Goal: Task Accomplishment & Management: Use online tool/utility

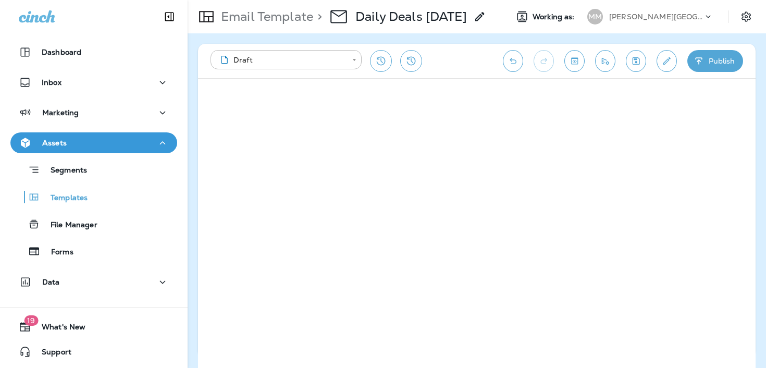
click at [627, 17] on p "[PERSON_NAME][GEOGRAPHIC_DATA]" at bounding box center [656, 17] width 94 height 8
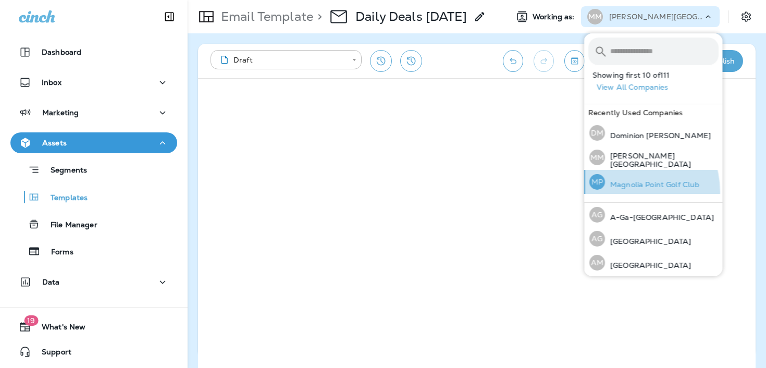
click at [626, 192] on div "MP [GEOGRAPHIC_DATA]" at bounding box center [644, 182] width 118 height 24
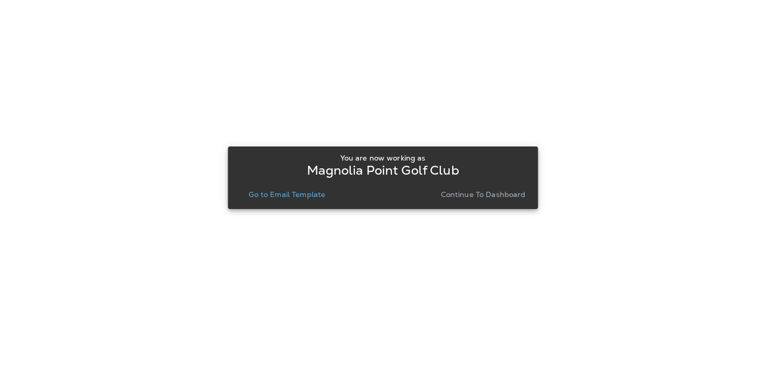
click at [491, 196] on p "Continue to Dashboard" at bounding box center [483, 194] width 85 height 8
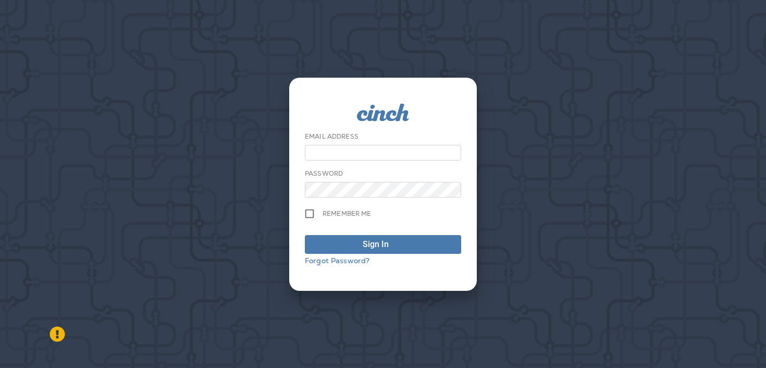
type input "**********"
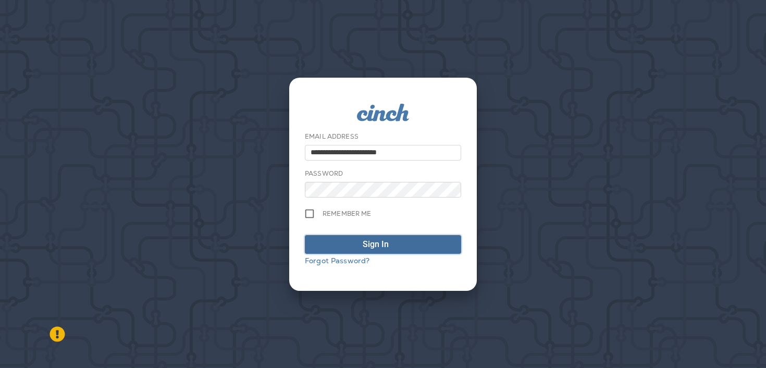
click at [397, 246] on div "submit" at bounding box center [398, 244] width 10 height 13
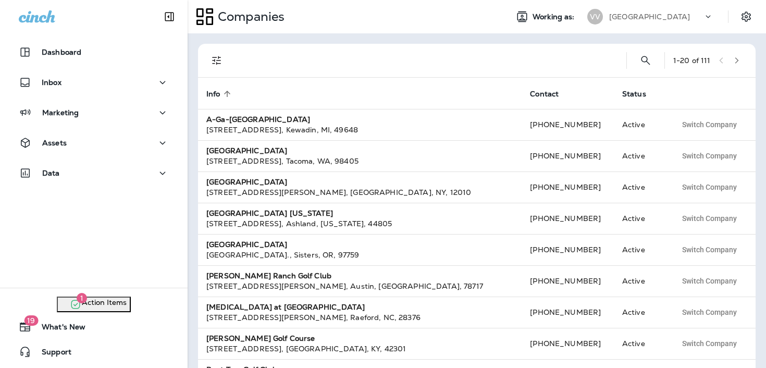
click at [619, 24] on div "[GEOGRAPHIC_DATA]" at bounding box center [656, 17] width 94 height 16
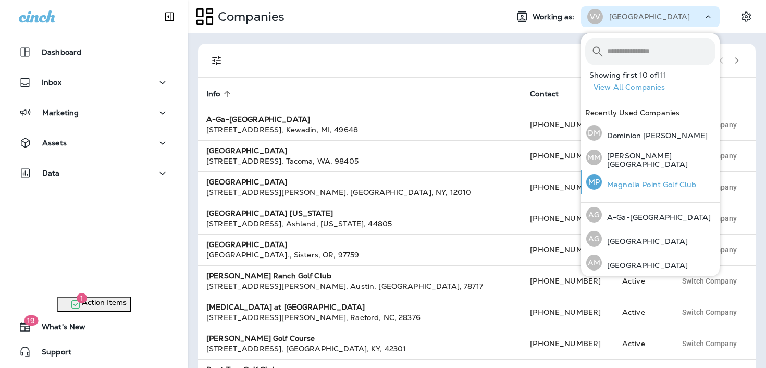
click at [607, 176] on div "MP [GEOGRAPHIC_DATA]" at bounding box center [641, 182] width 118 height 24
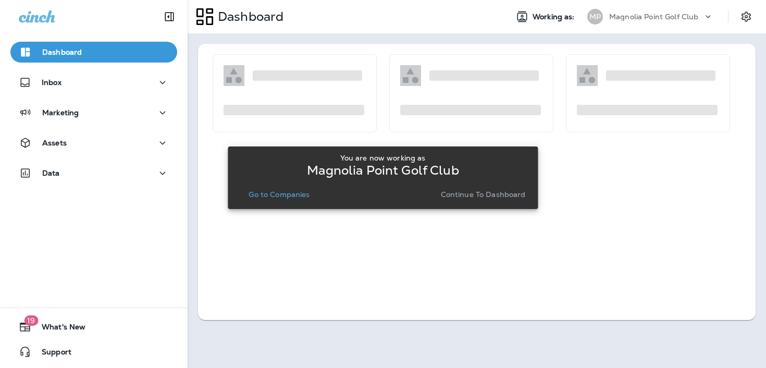
click at [469, 193] on p "Continue to Dashboard" at bounding box center [483, 194] width 85 height 8
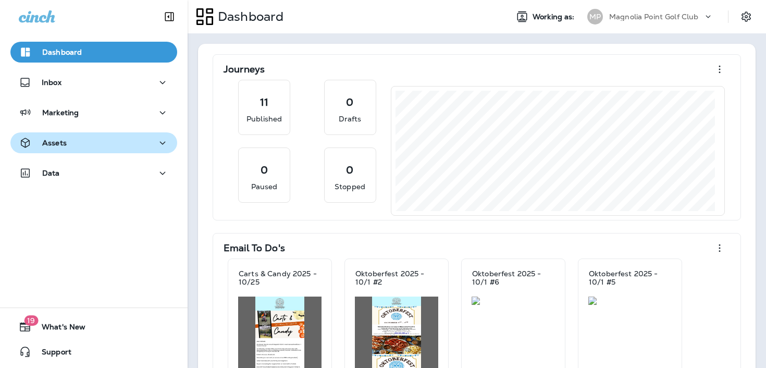
click at [98, 146] on div "Assets" at bounding box center [94, 142] width 150 height 13
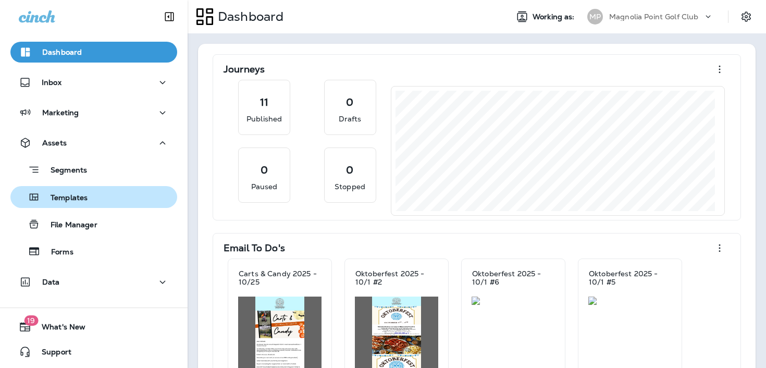
click at [85, 201] on p "Templates" at bounding box center [63, 198] width 47 height 10
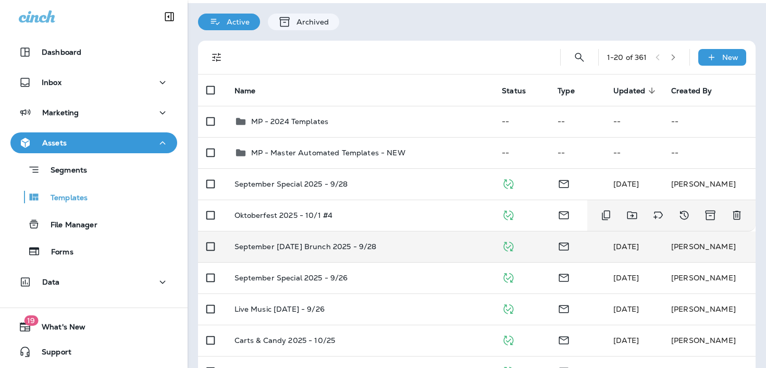
scroll to position [31, 0]
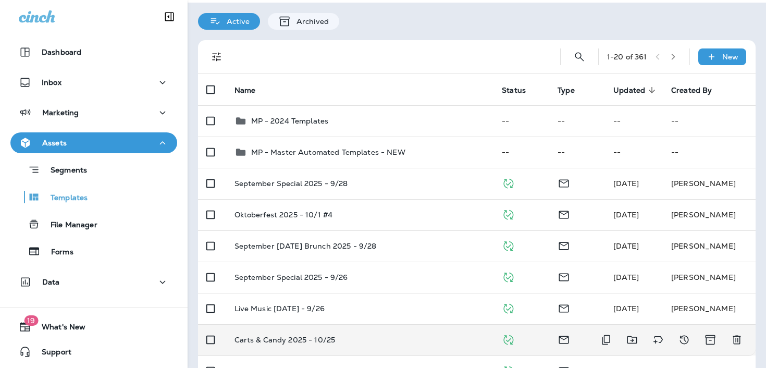
click at [401, 329] on td "Carts & Candy 2025 - 10/25" at bounding box center [360, 339] width 268 height 31
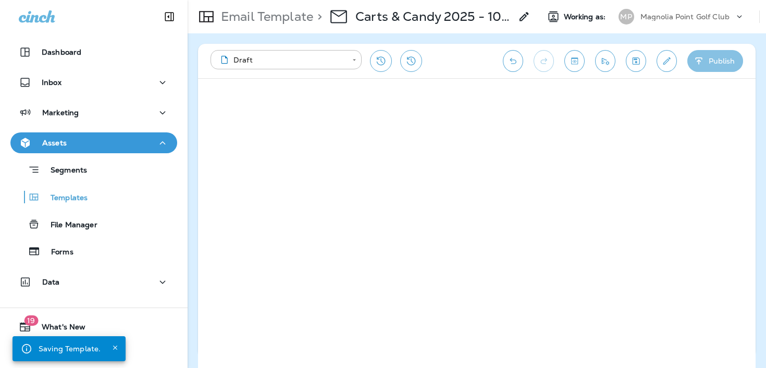
click at [703, 56] on icon "button" at bounding box center [698, 61] width 11 height 10
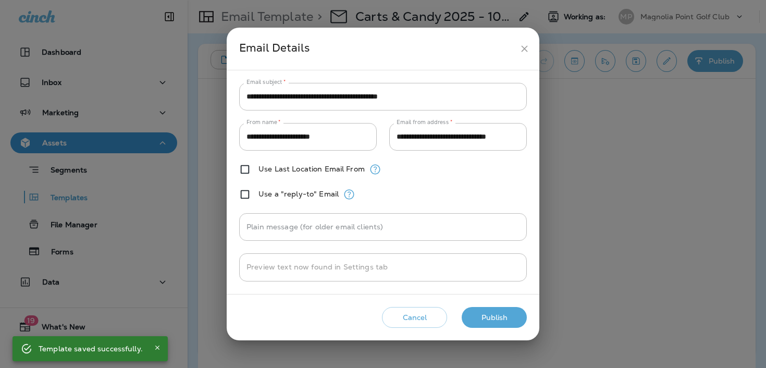
click at [478, 317] on button "Publish" at bounding box center [493, 317] width 65 height 21
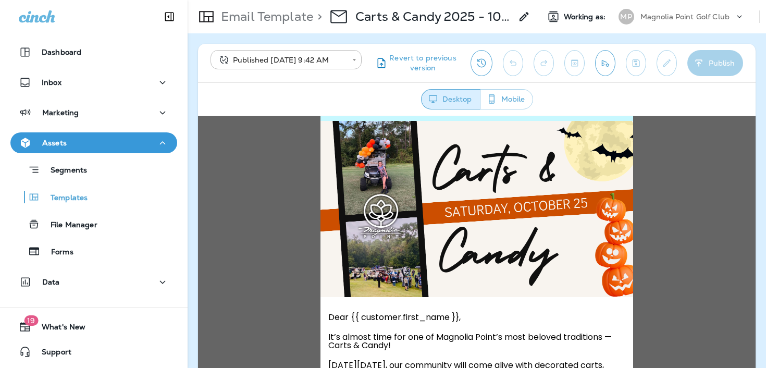
scroll to position [181, 0]
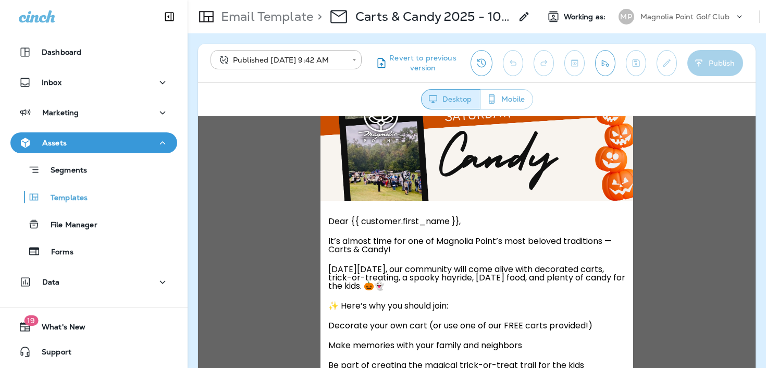
drag, startPoint x: 368, startPoint y: 261, endPoint x: 363, endPoint y: 211, distance: 50.3
click at [368, 261] on p "[DATE][DATE], our community will come alive with decorated carts, trick-or-trea…" at bounding box center [476, 274] width 297 height 31
click at [339, 49] on div "**********" at bounding box center [476, 63] width 557 height 39
click at [339, 0] on body "**********" at bounding box center [383, 0] width 766 height 0
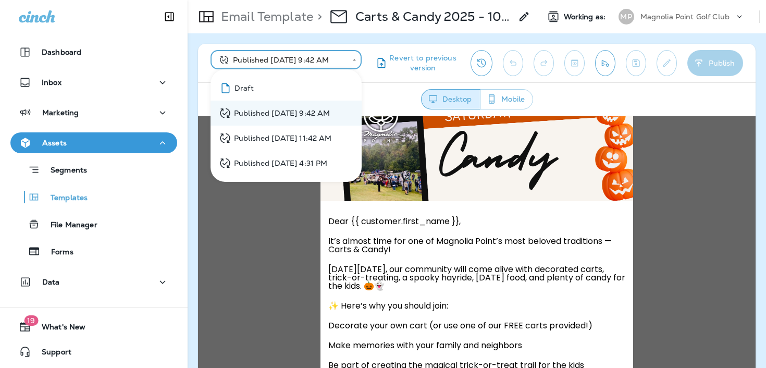
click at [326, 84] on li "Draft" at bounding box center [285, 88] width 151 height 25
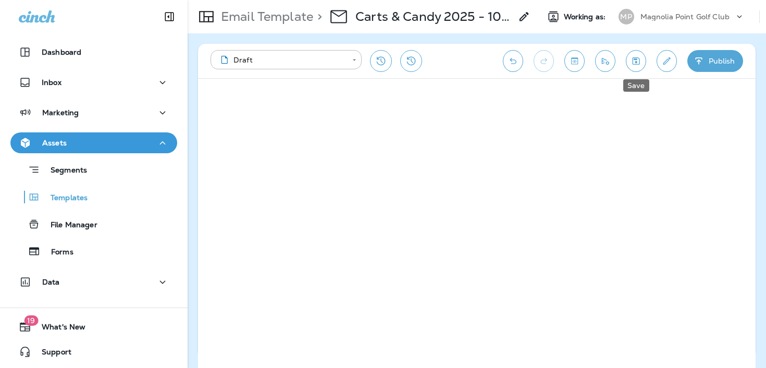
click at [638, 60] on icon "Save" at bounding box center [635, 61] width 11 height 10
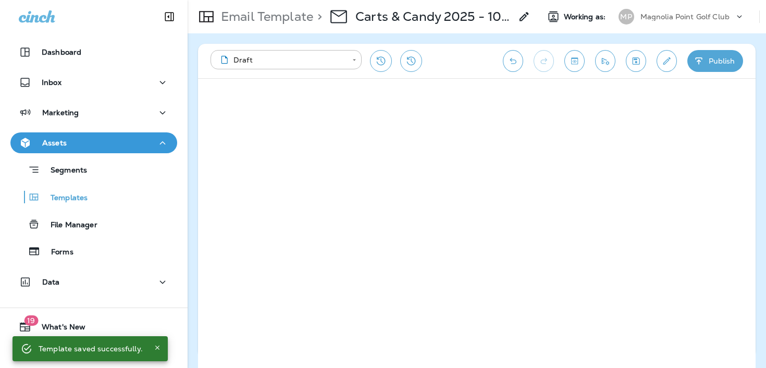
click at [732, 57] on button "Publish" at bounding box center [715, 61] width 56 height 22
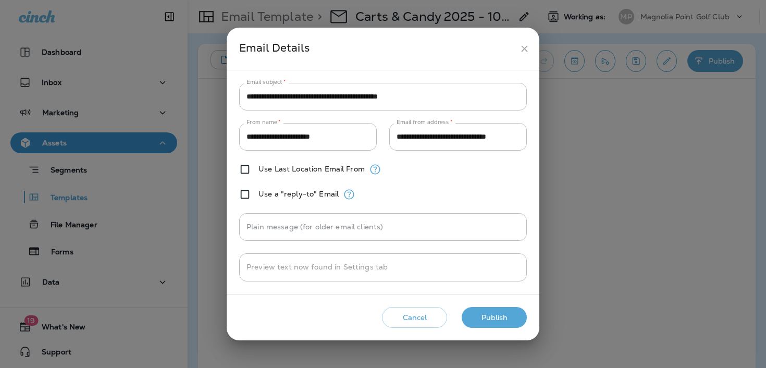
click at [504, 316] on button "Publish" at bounding box center [493, 317] width 65 height 21
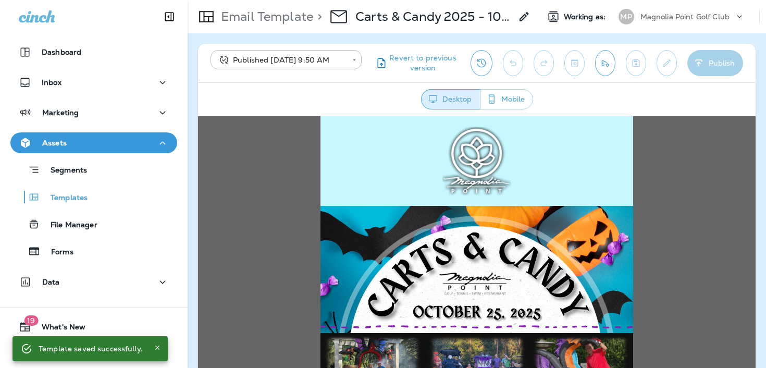
scroll to position [0, 0]
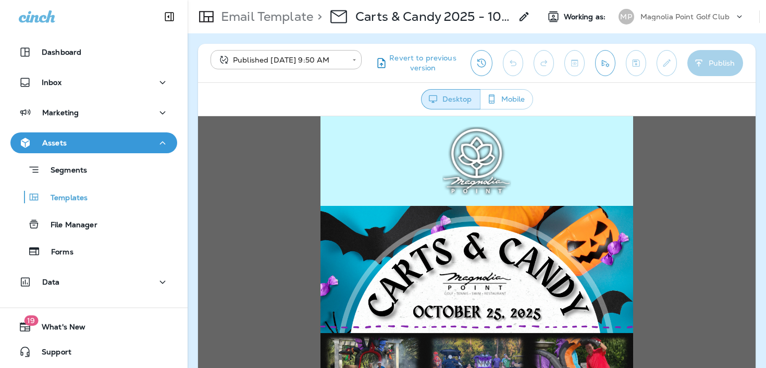
click at [609, 62] on icon "Send test email" at bounding box center [605, 63] width 11 height 10
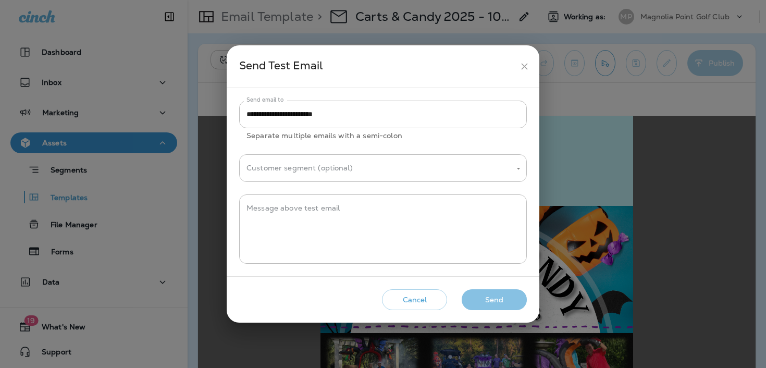
click at [490, 295] on button "Send" at bounding box center [493, 299] width 65 height 21
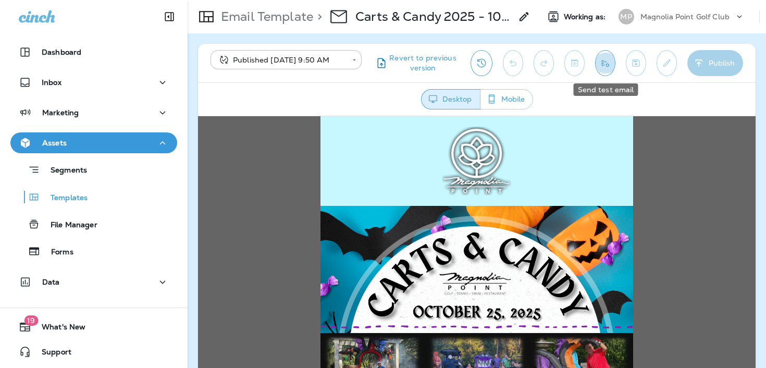
click at [605, 63] on icon "Send test email" at bounding box center [605, 63] width 11 height 10
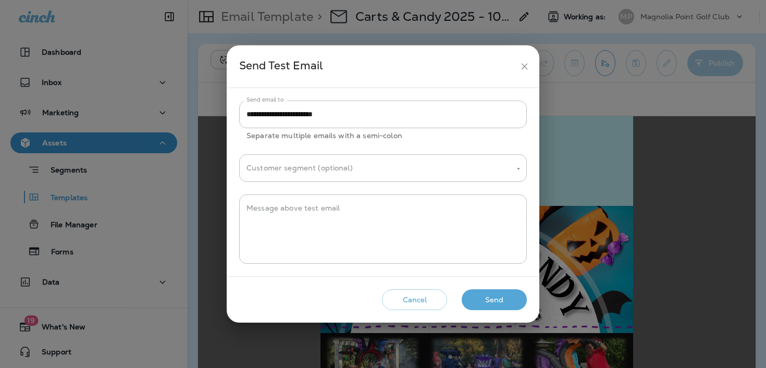
click at [473, 295] on button "Send" at bounding box center [493, 299] width 65 height 21
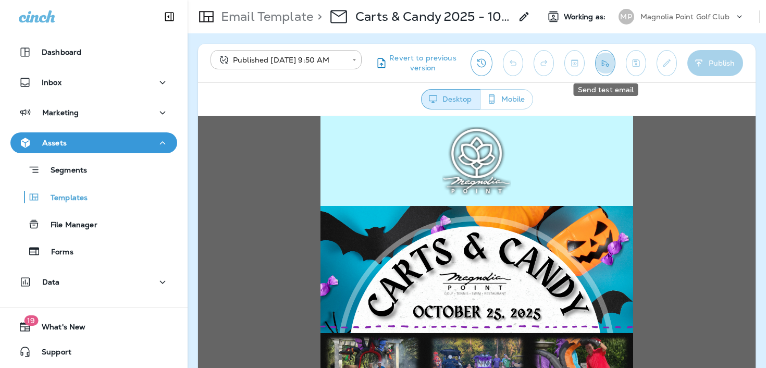
click at [604, 68] on button "Send test email" at bounding box center [605, 63] width 20 height 26
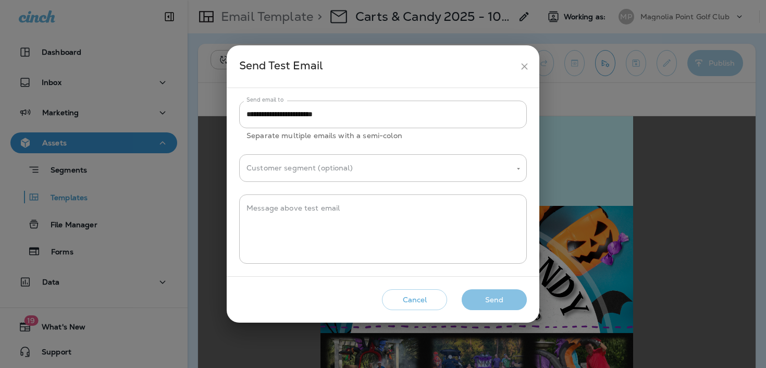
click at [510, 301] on button "Send" at bounding box center [493, 299] width 65 height 21
